Goal: Task Accomplishment & Management: Manage account settings

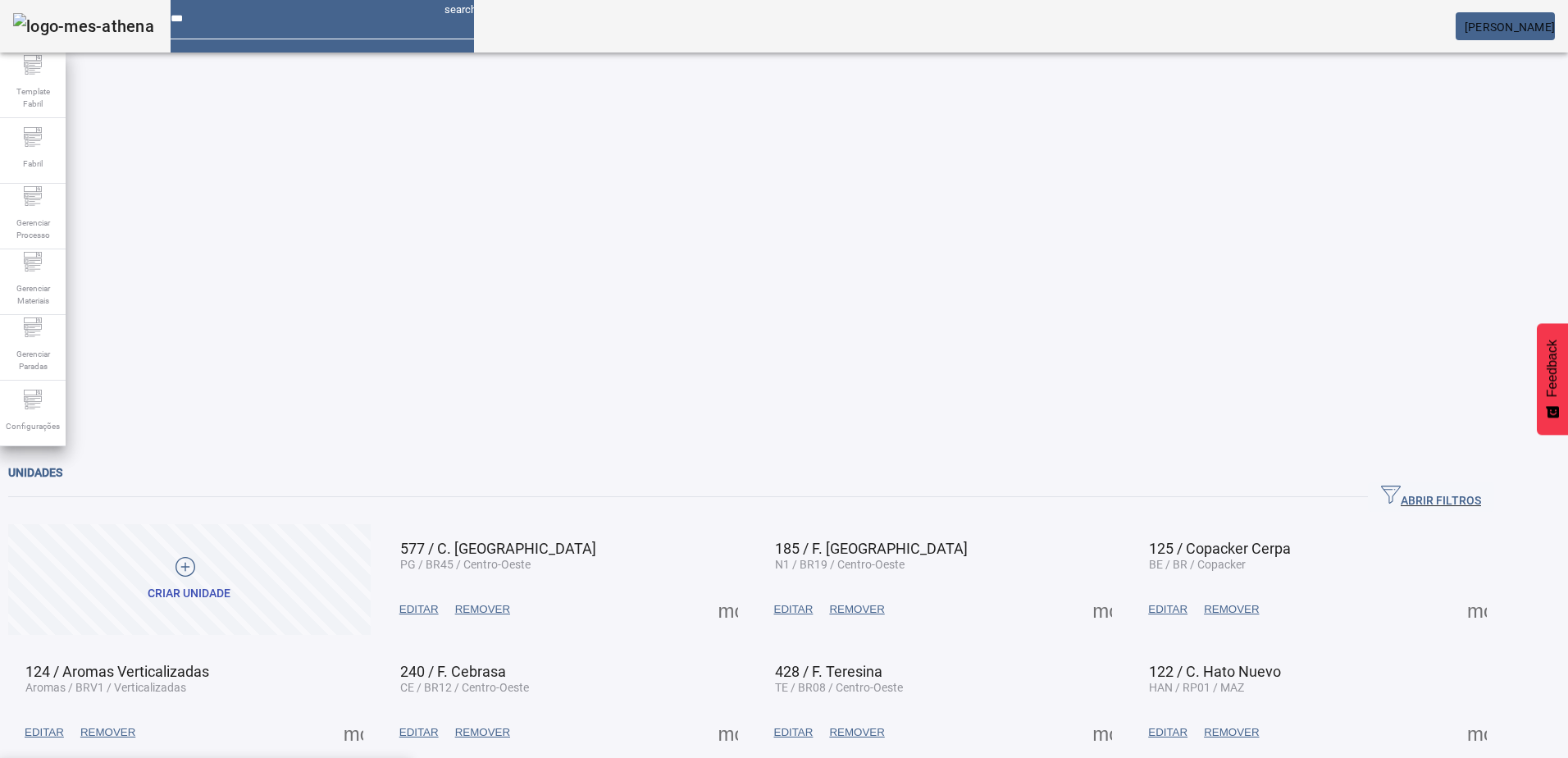
drag, startPoint x: 322, startPoint y: 104, endPoint x: 300, endPoint y: 113, distance: 23.8
type input "********"
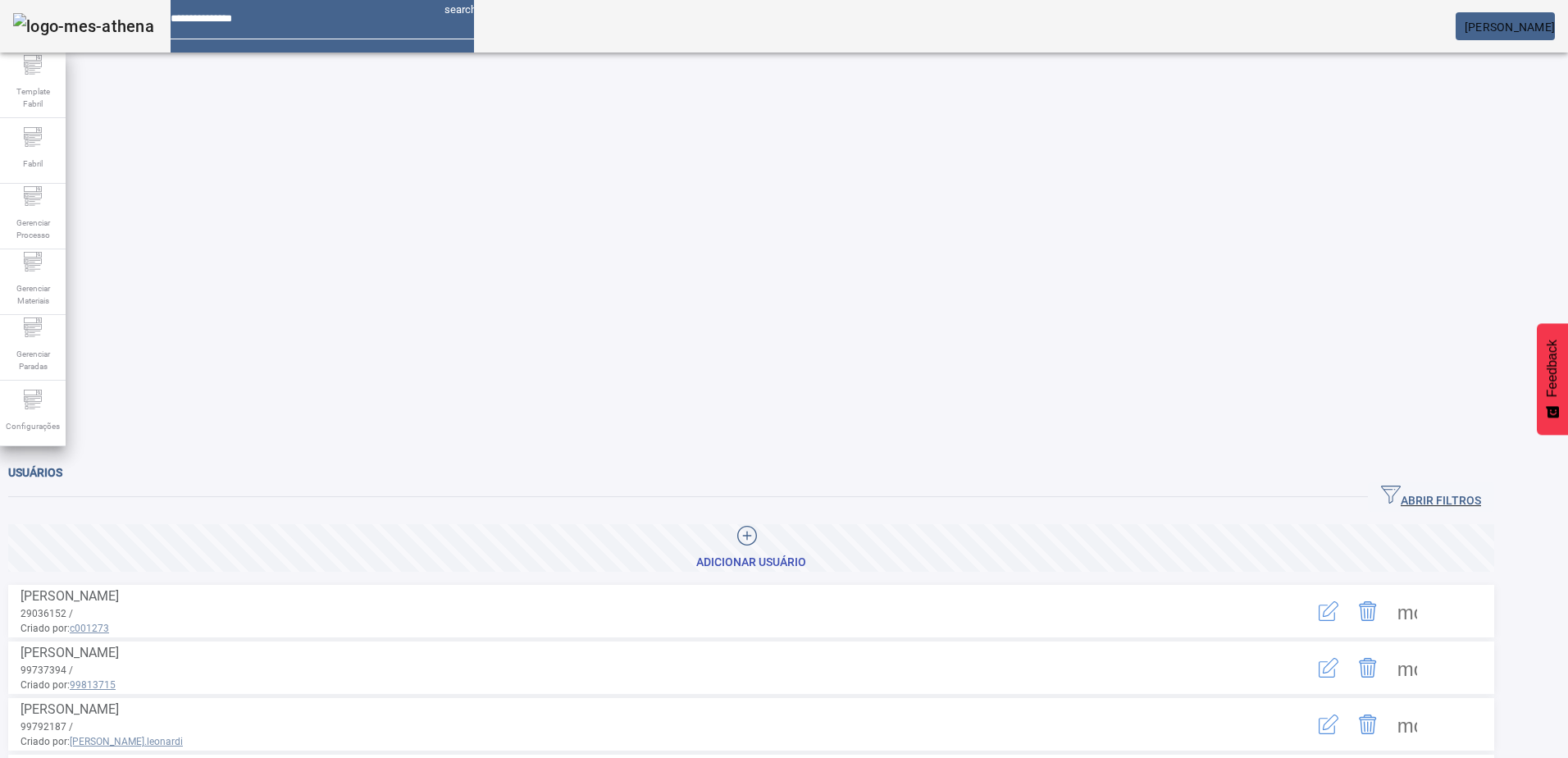
click at [256, 26] on div at bounding box center [301, 13] width 261 height 26
click at [256, 26] on input at bounding box center [301, 13] width 261 height 26
click at [1386, 482] on div "ABRIR FILTROS" at bounding box center [750, 496] width 1486 height 30
click at [1438, 485] on span "ABRIR FILTROS" at bounding box center [1431, 496] width 100 height 25
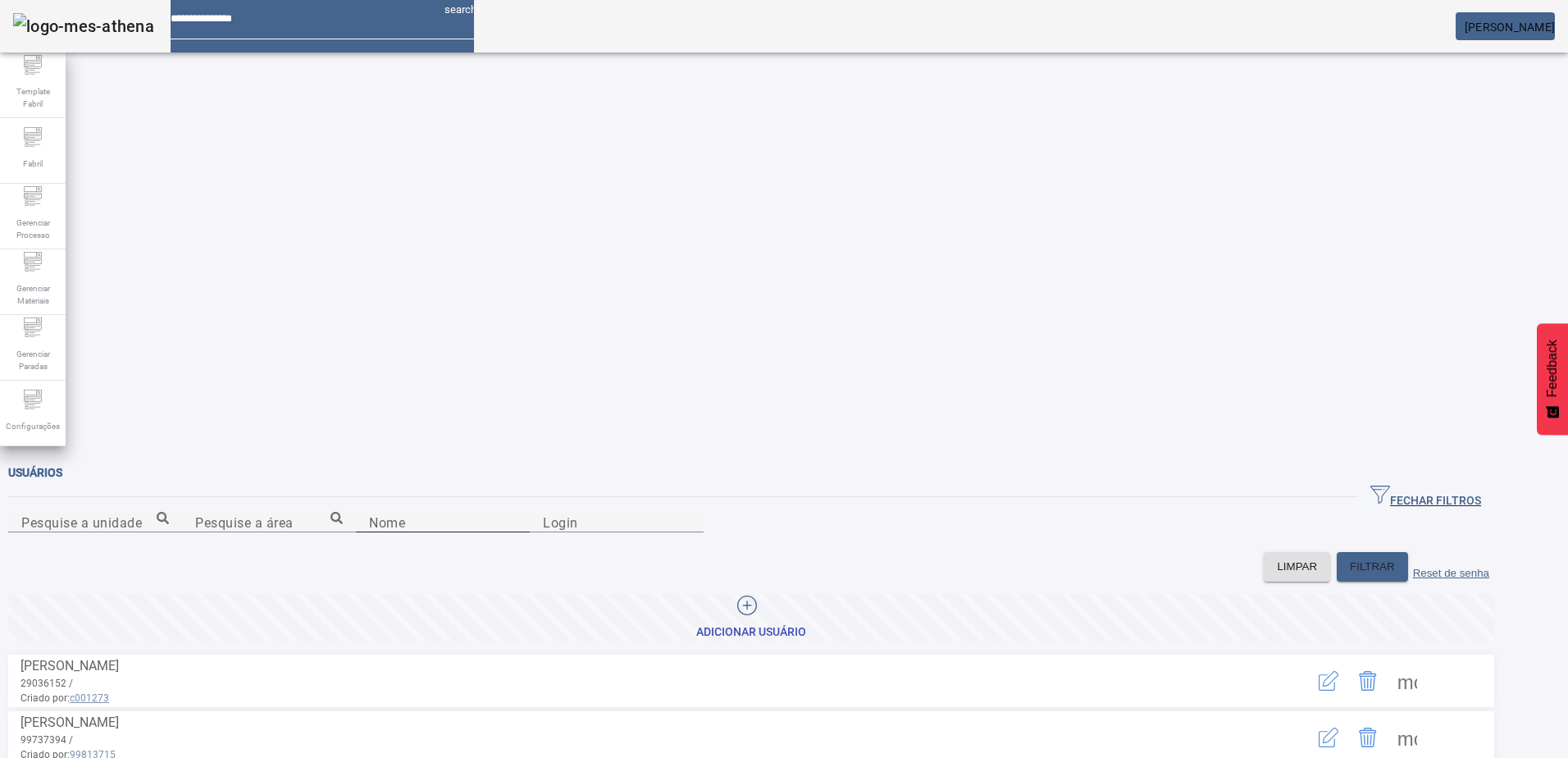
click at [369, 511] on div "Nome" at bounding box center [443, 521] width 148 height 21
click at [369, 512] on input "Nome" at bounding box center [443, 522] width 148 height 20
type input "******"
click at [1427, 661] on span at bounding box center [1408, 681] width 39 height 39
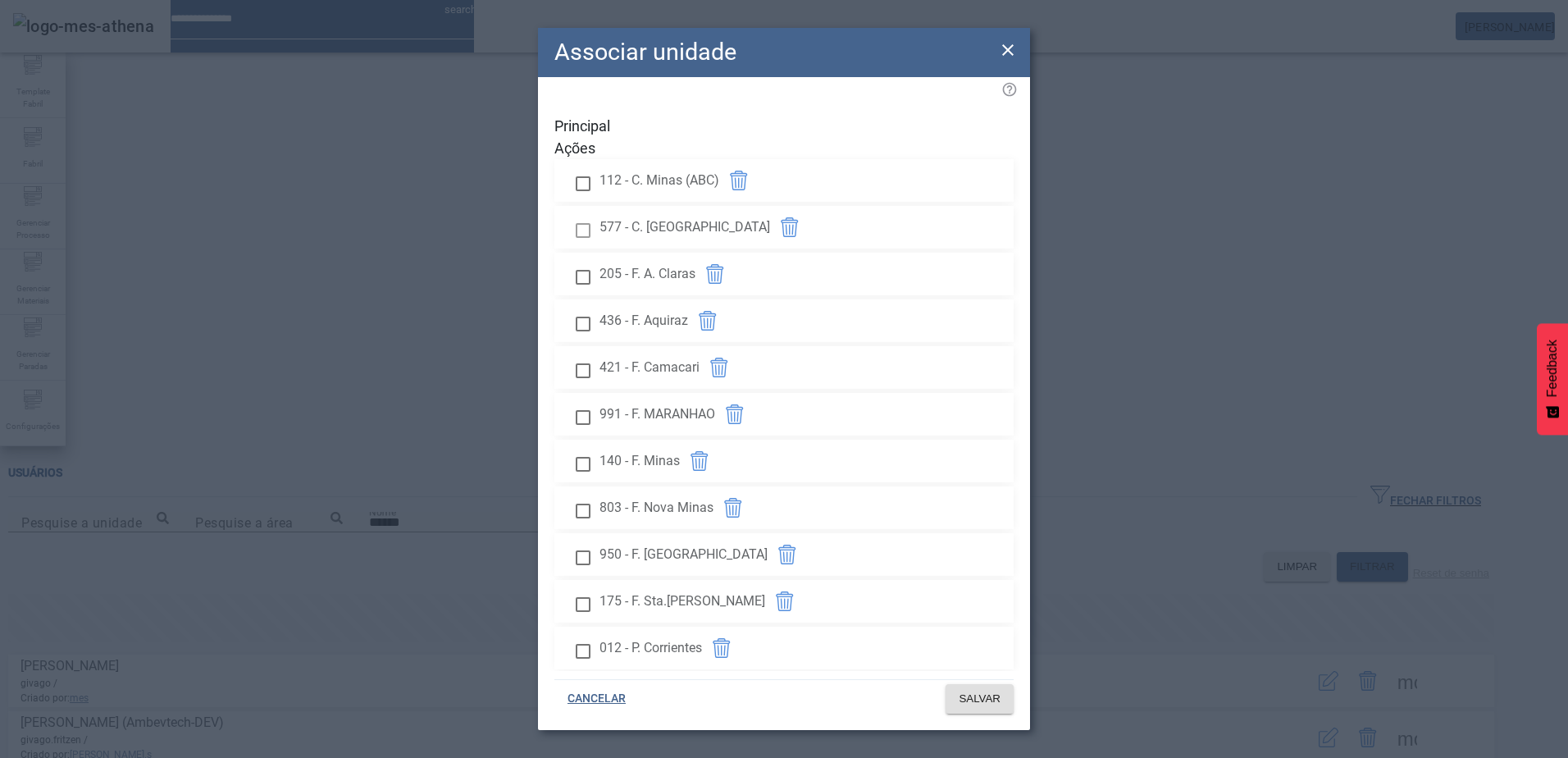
click at [1013, 319] on div "Principal Ações 112 - C. Minas (ABC) 577 - C. Ponta Grossa 205 - F. A. Claras 4…" at bounding box center [784, 373] width 492 height 593
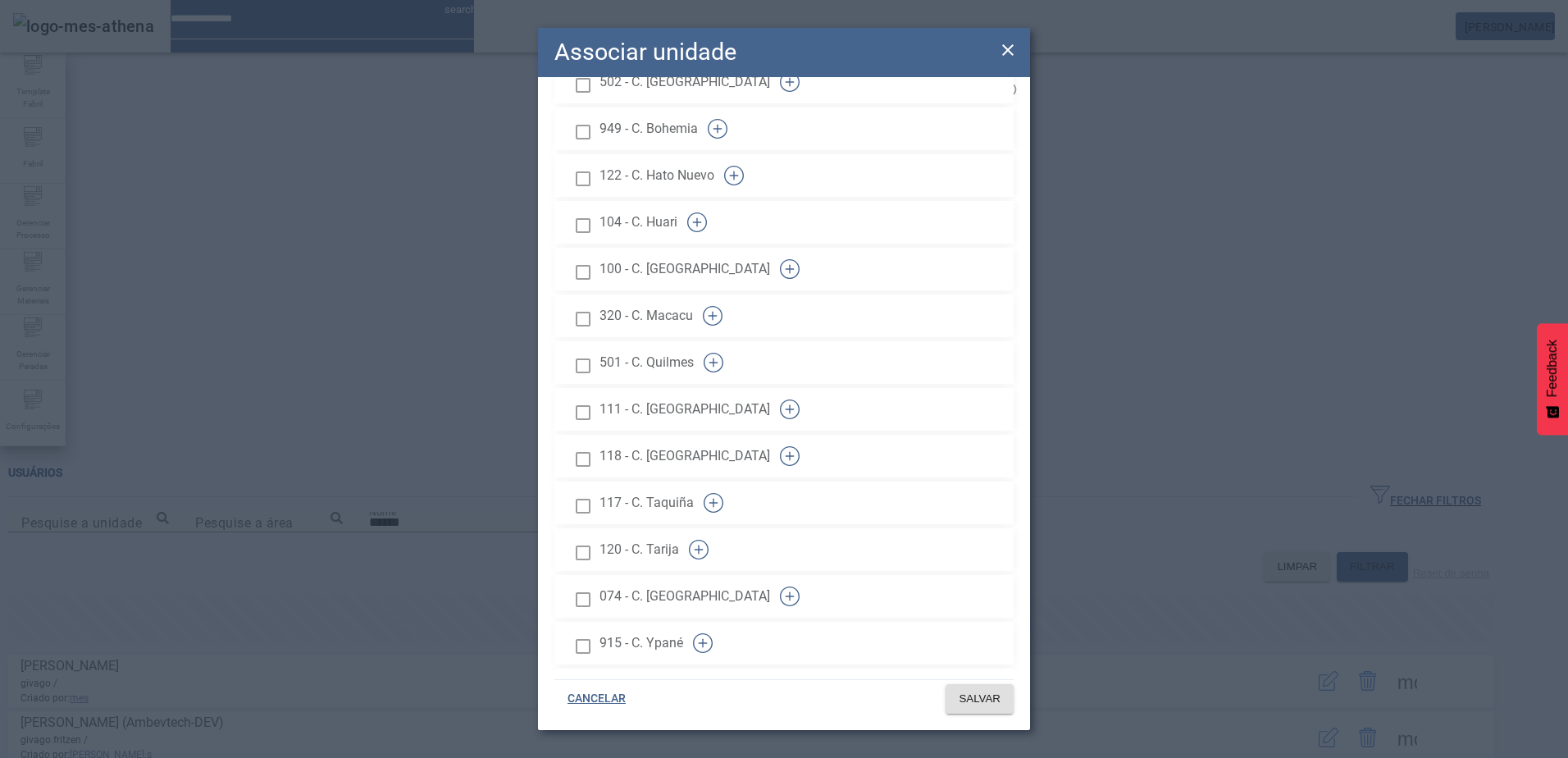
click at [975, 690] on span "SALVAR" at bounding box center [980, 698] width 41 height 17
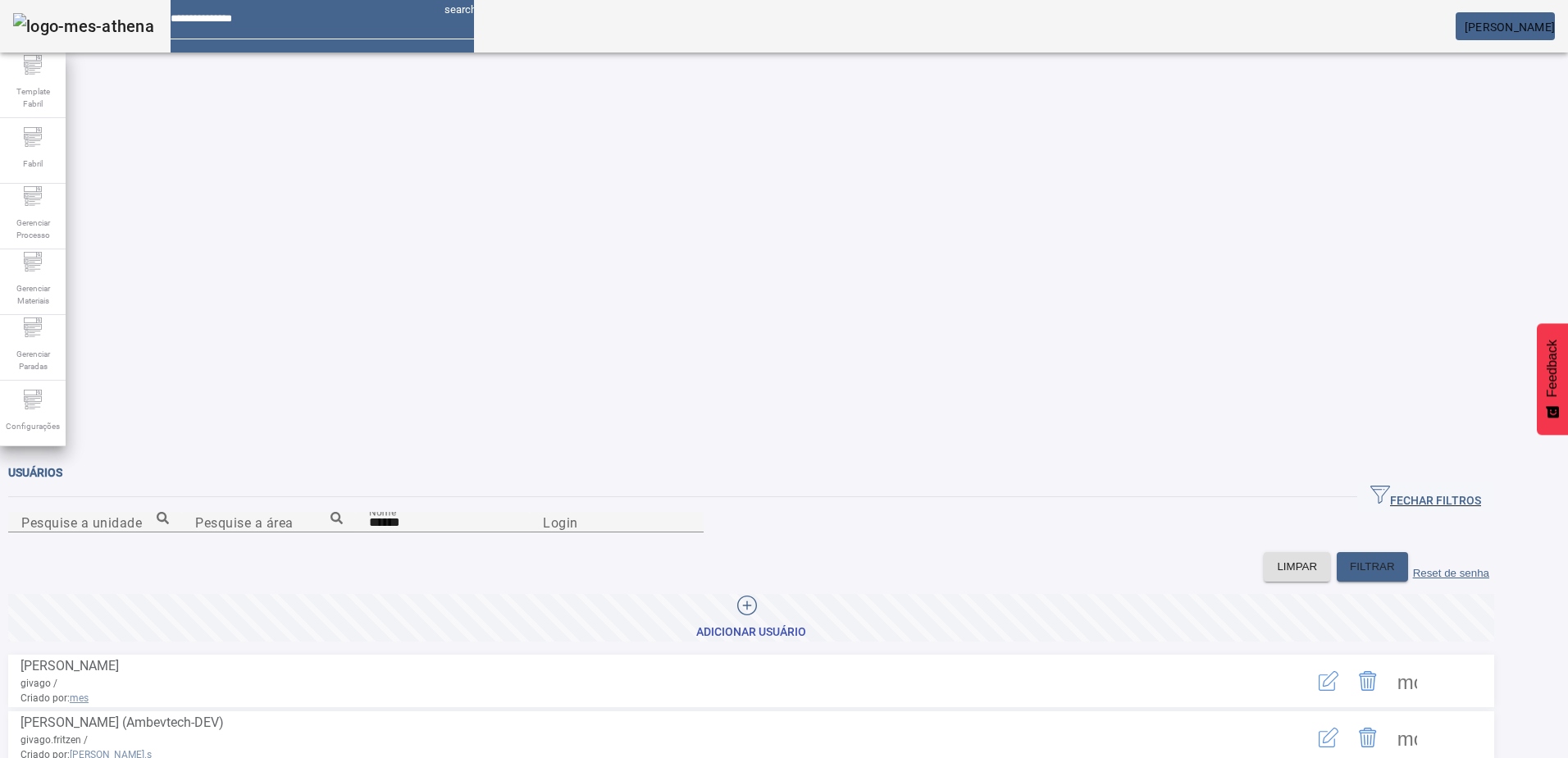
click at [1427, 718] on span at bounding box center [1408, 737] width 39 height 39
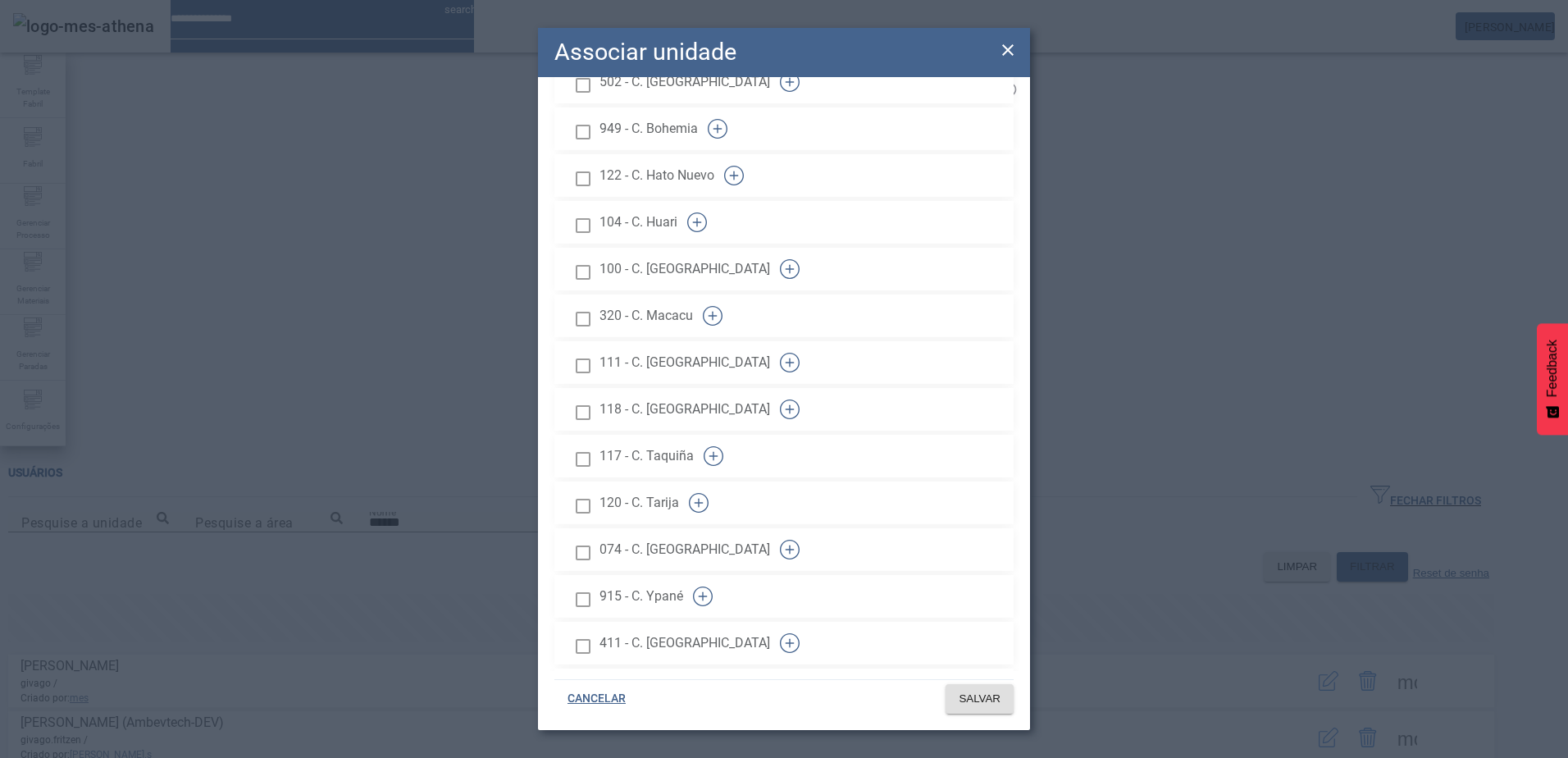
click at [972, 701] on span "SALVAR" at bounding box center [980, 698] width 41 height 17
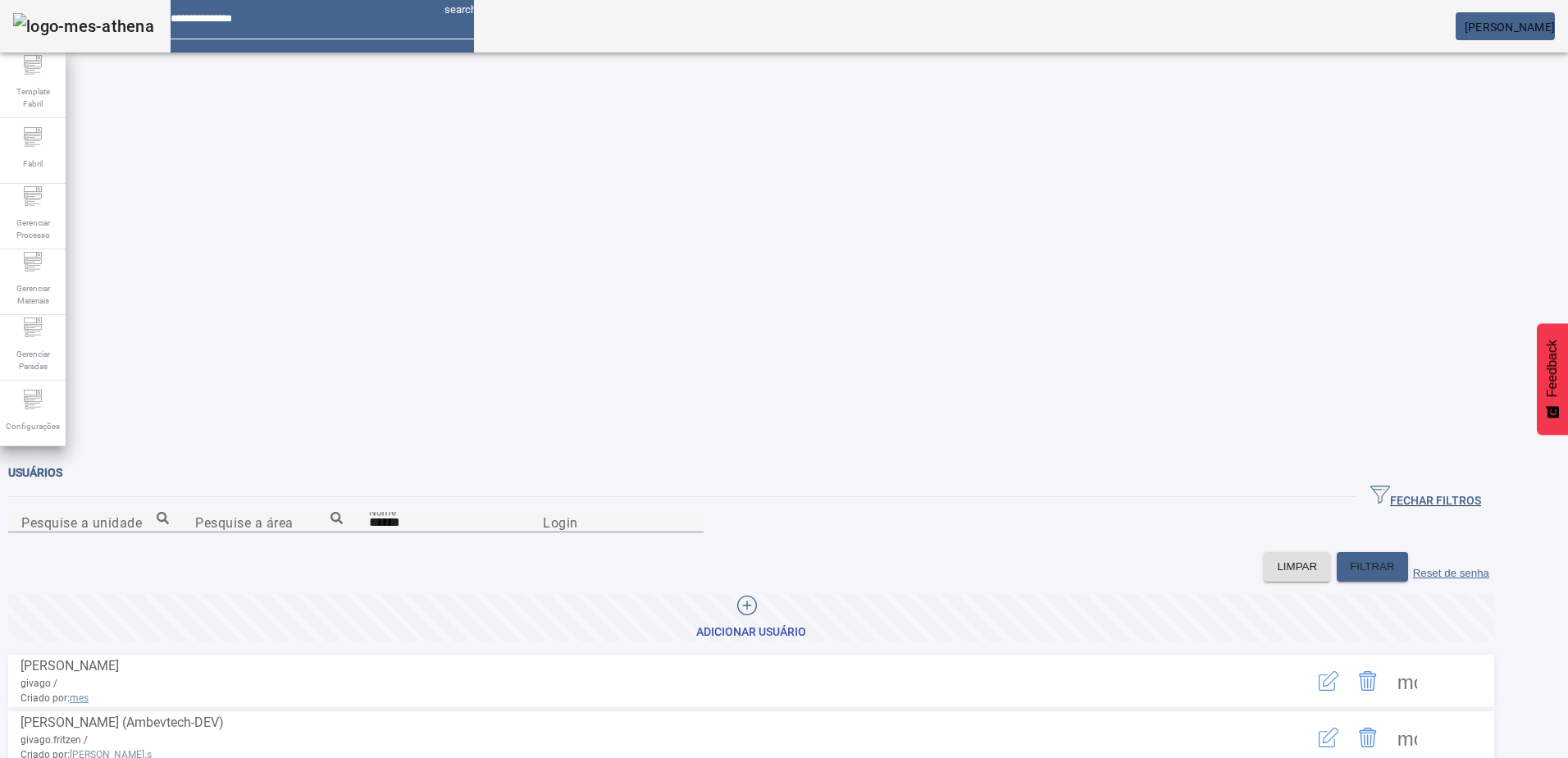
click at [1504, 19] on mat-card "[PERSON_NAME]" at bounding box center [1505, 26] width 100 height 28
click at [1499, 32] on span "[PERSON_NAME]" at bounding box center [1510, 27] width 90 height 13
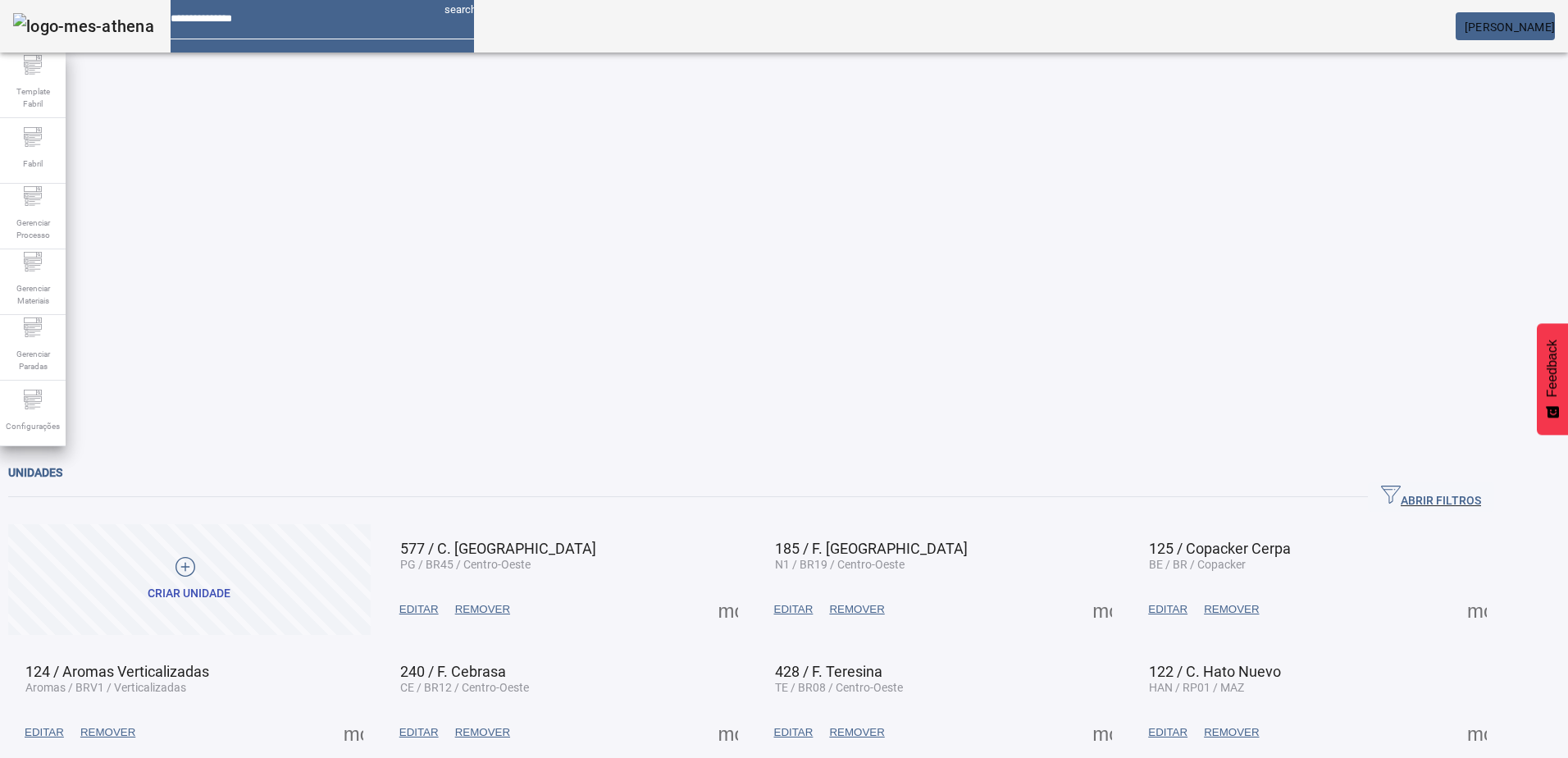
click at [412, 26] on input at bounding box center [301, 13] width 261 height 26
type input "********"
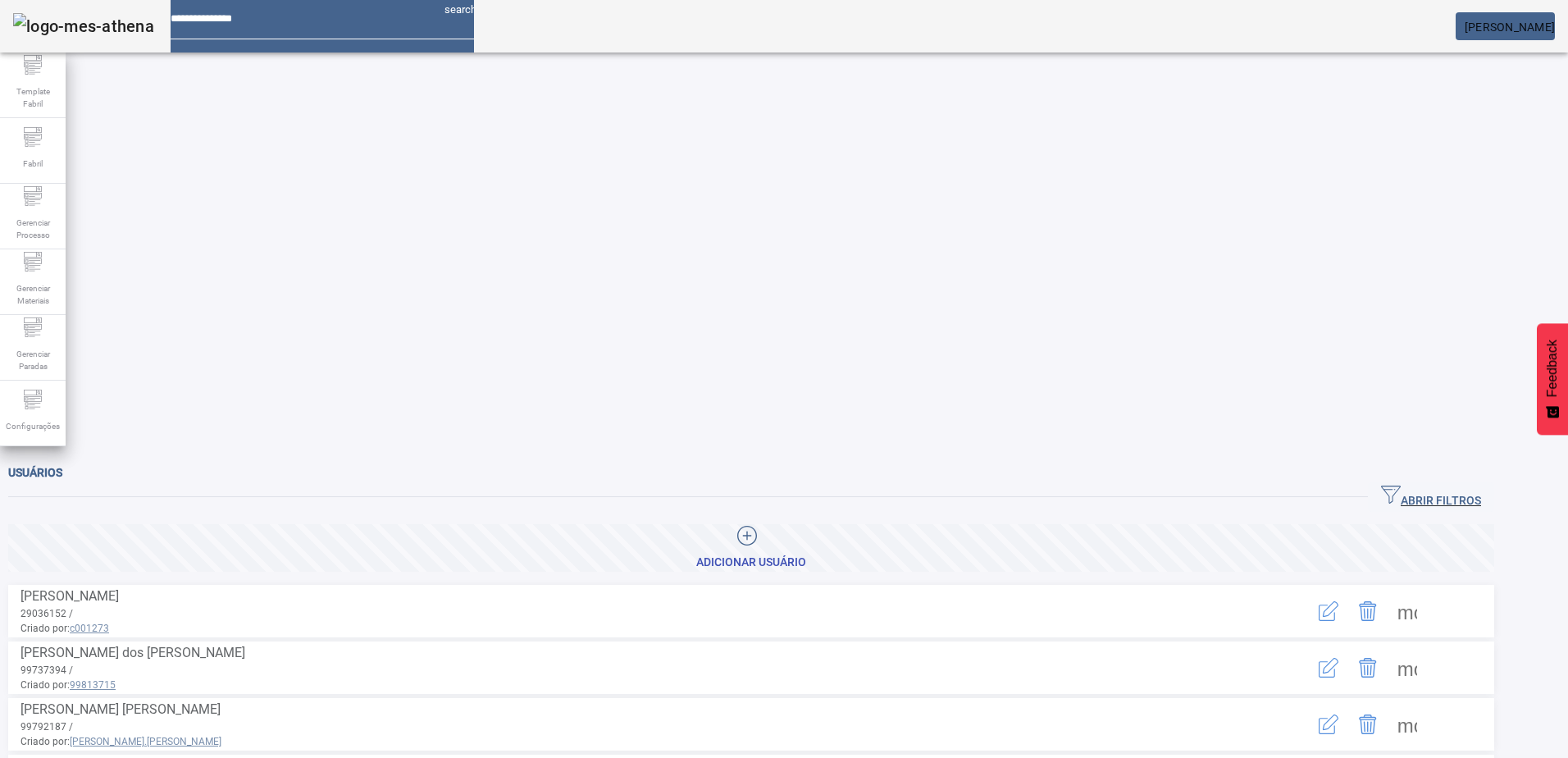
click at [1453, 485] on span "ABRIR FILTROS" at bounding box center [1431, 496] width 100 height 25
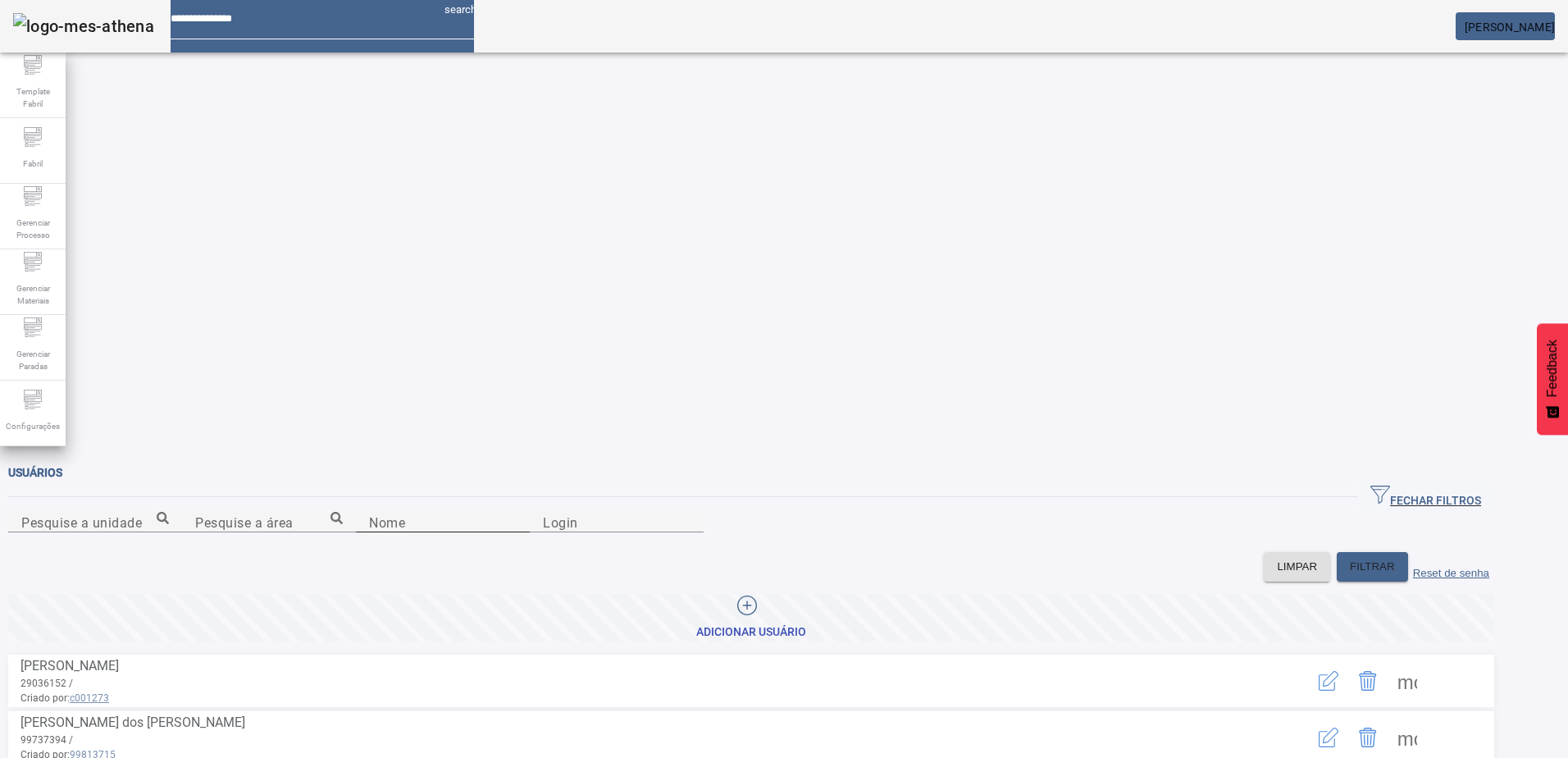
click at [369, 511] on div "Nome" at bounding box center [443, 521] width 148 height 21
click at [369, 512] on input "Nome" at bounding box center [443, 522] width 148 height 20
type input "******"
click at [1427, 661] on span at bounding box center [1408, 681] width 39 height 39
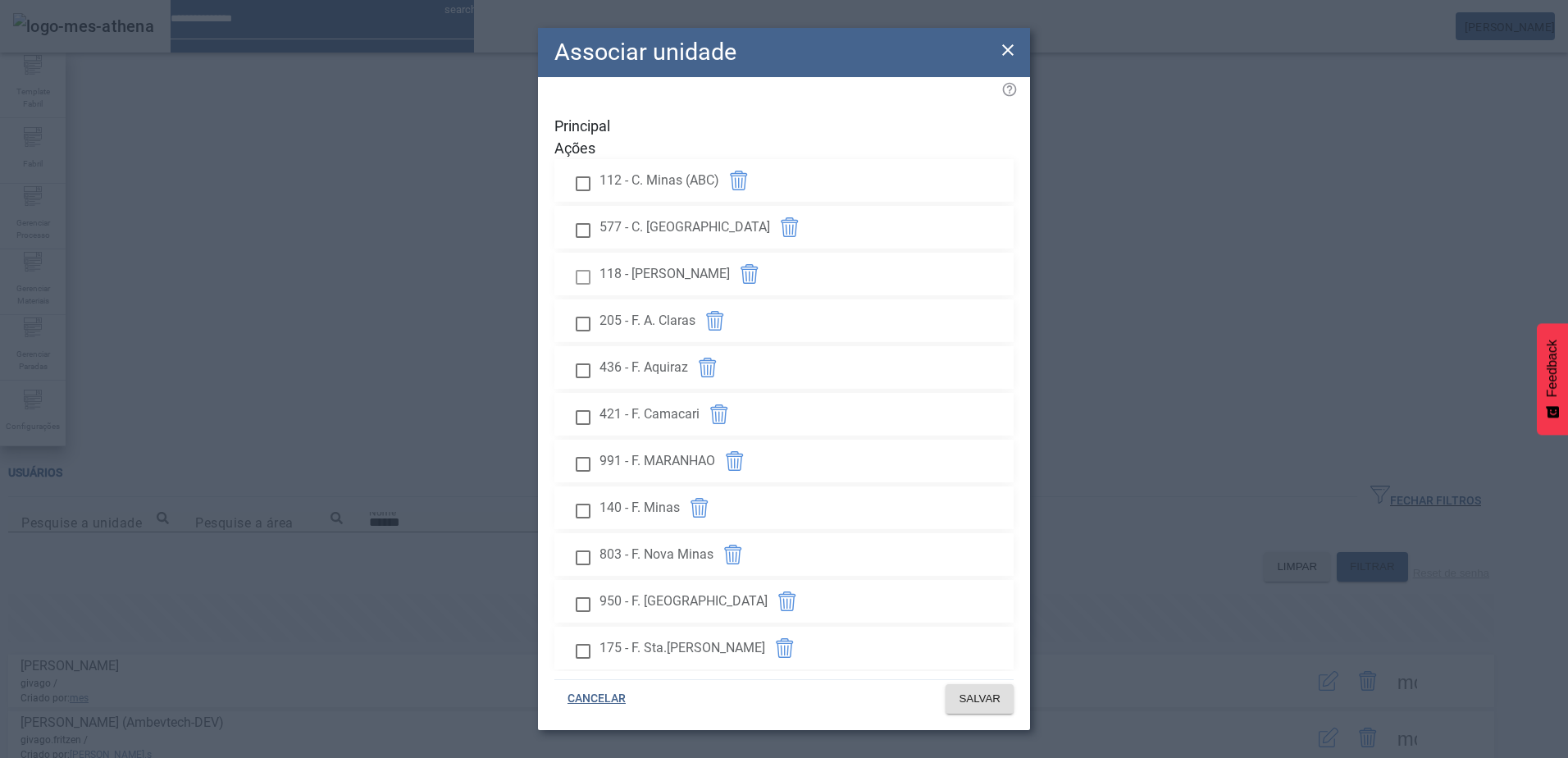
scroll to position [1500, 0]
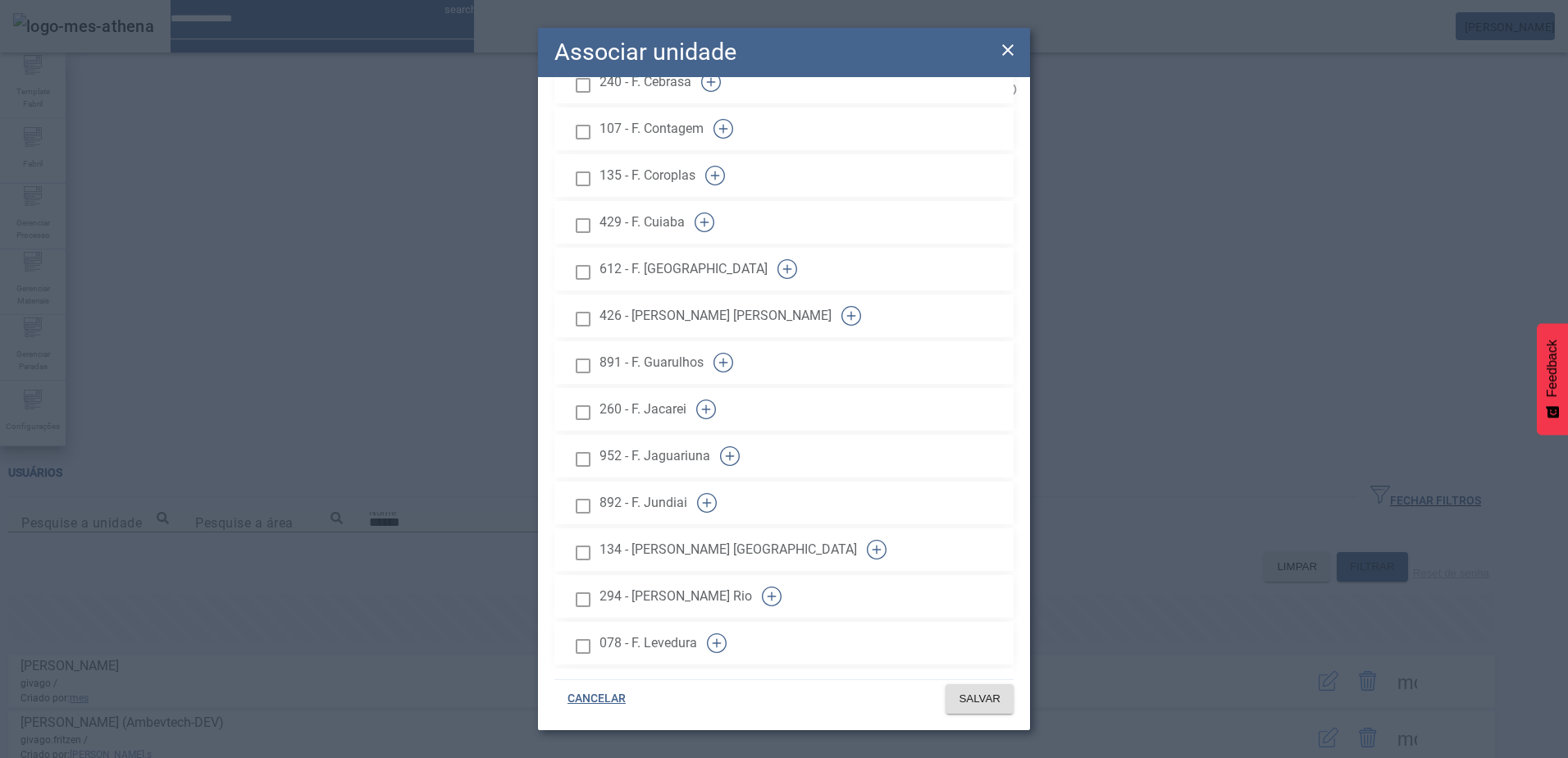
click at [726, 390] on button "button" at bounding box center [706, 410] width 39 height 39
click at [991, 706] on span "SALVAR" at bounding box center [980, 698] width 41 height 17
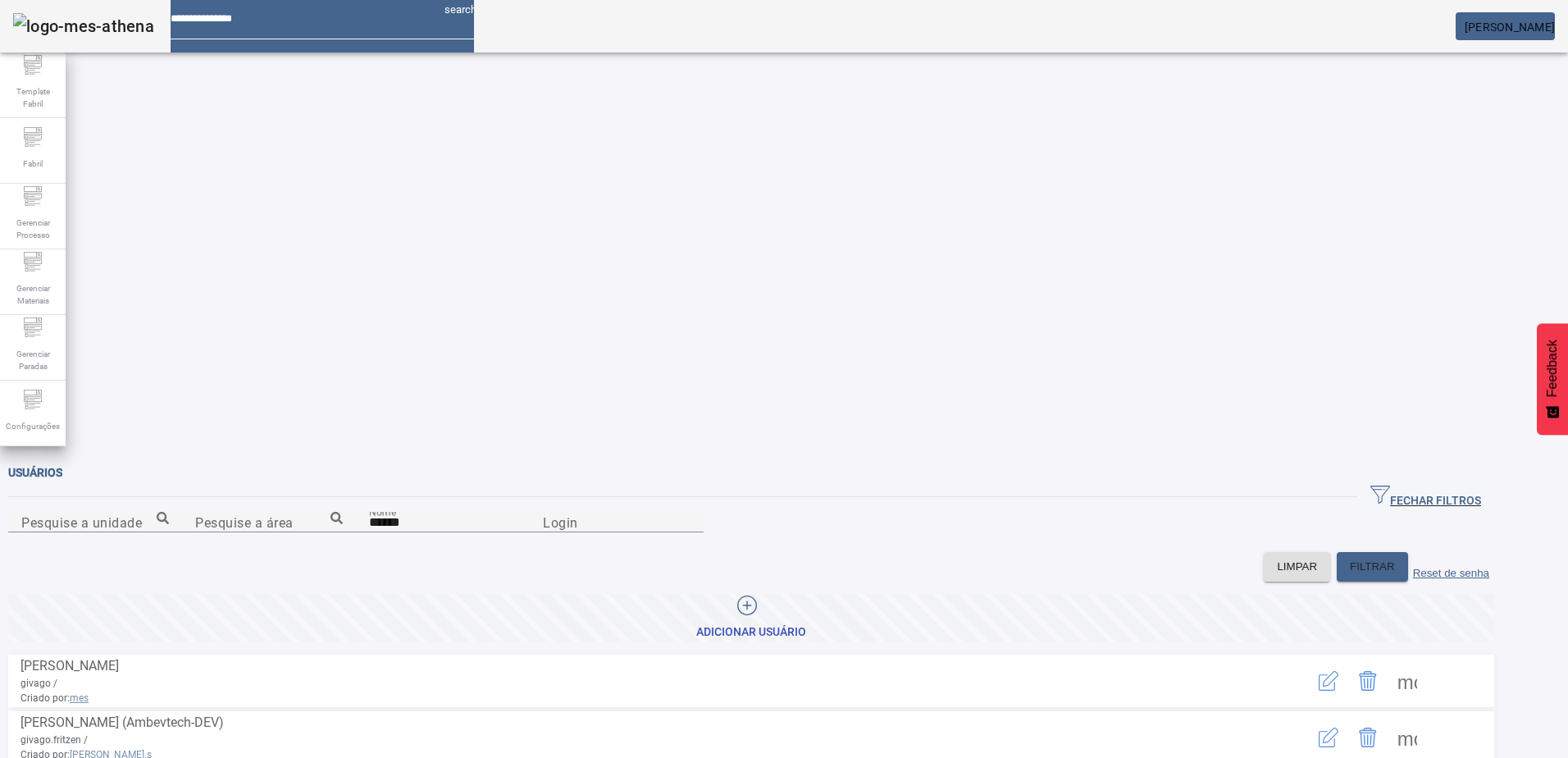
click at [1427, 718] on span at bounding box center [1408, 737] width 39 height 39
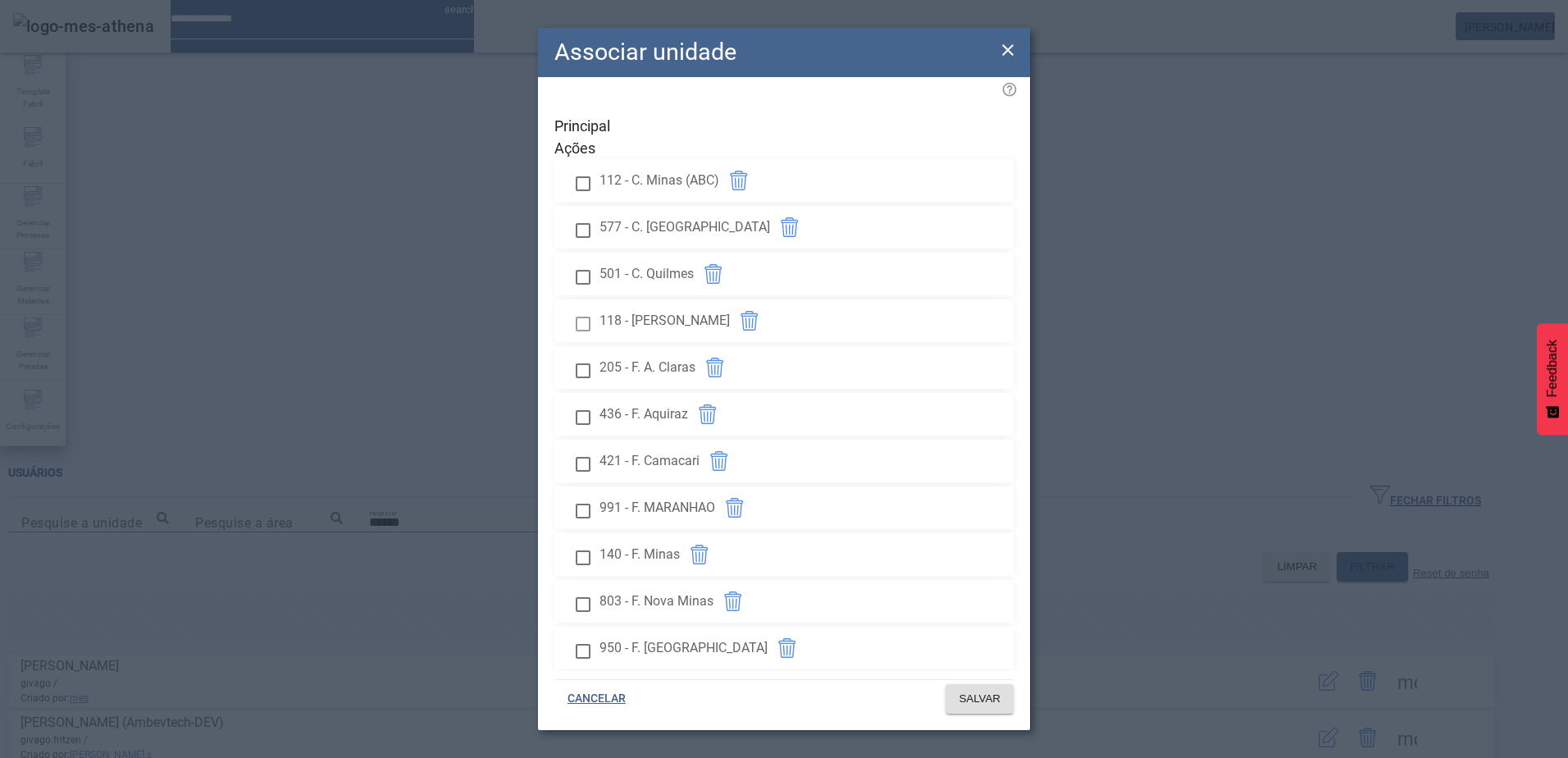
scroll to position [1454, 0]
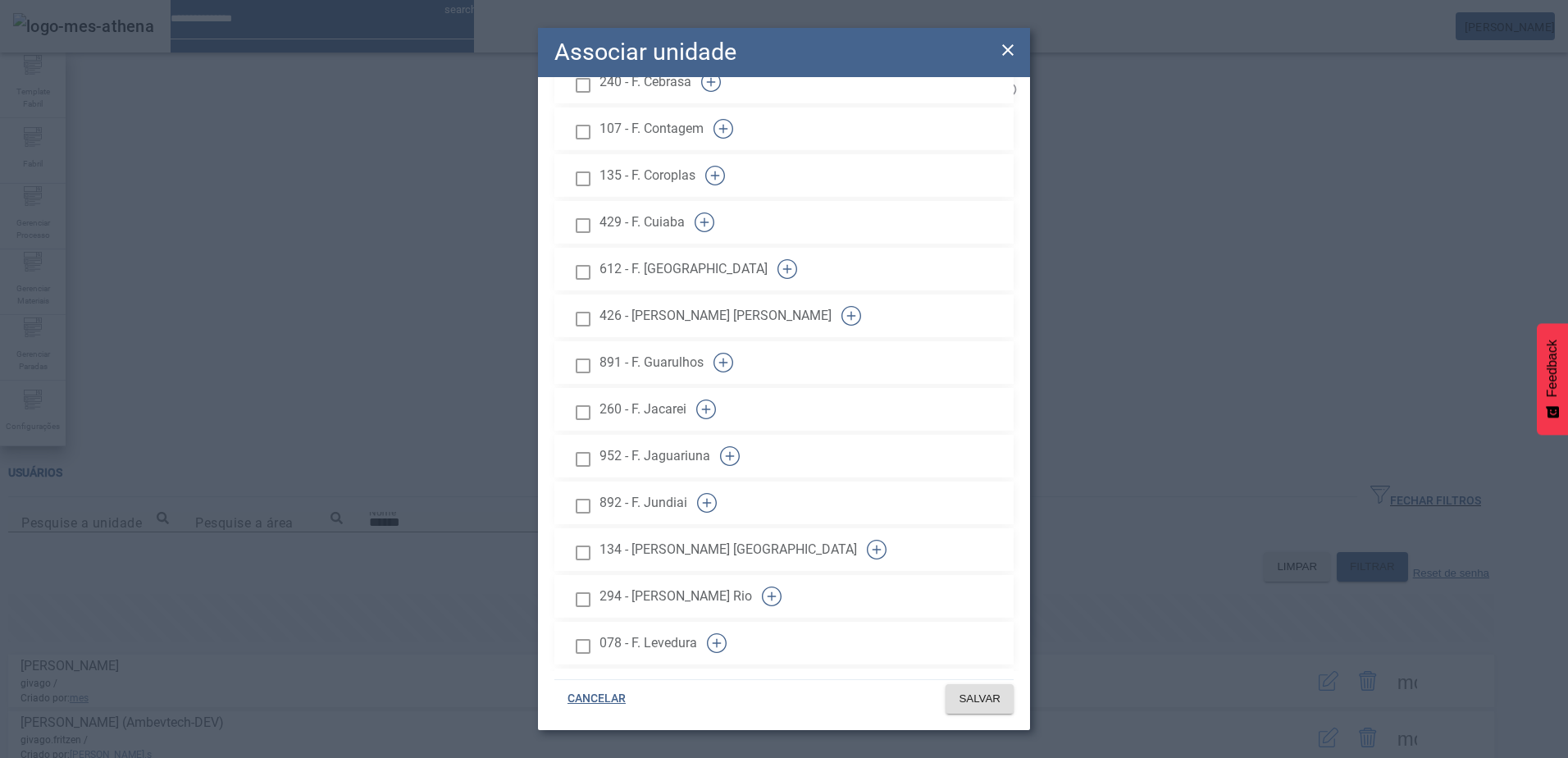
click at [726, 390] on button "button" at bounding box center [706, 410] width 39 height 39
click at [948, 700] on span at bounding box center [980, 699] width 68 height 39
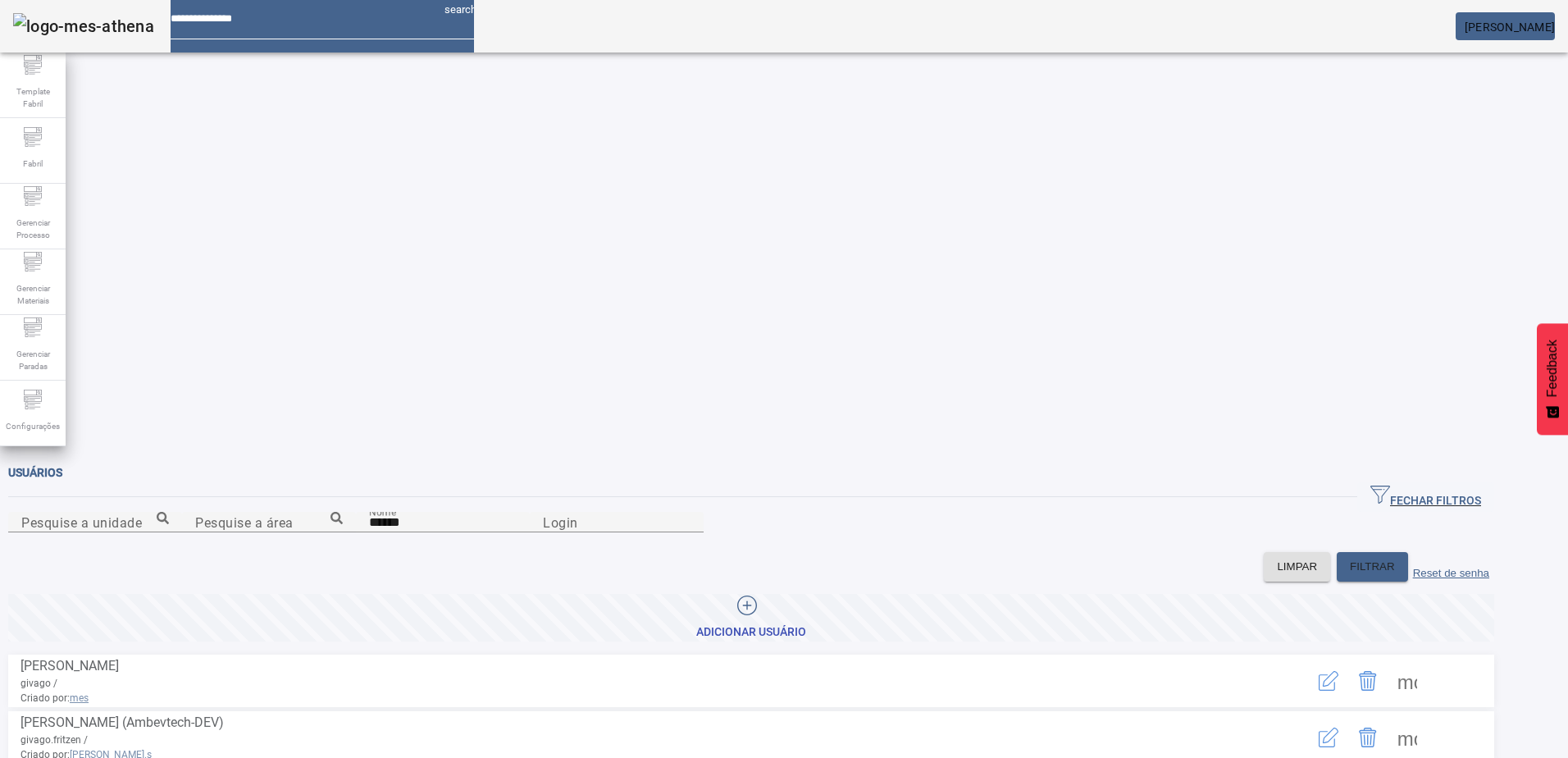
click at [1499, 23] on span "[PERSON_NAME]" at bounding box center [1510, 27] width 90 height 13
